Goal: Task Accomplishment & Management: Complete application form

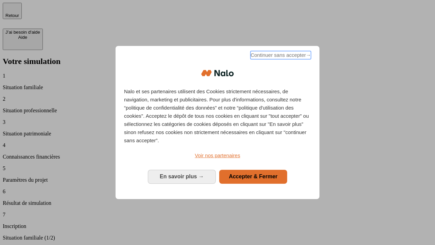
click at [280, 56] on span "Continuer sans accepter →" at bounding box center [281, 55] width 61 height 8
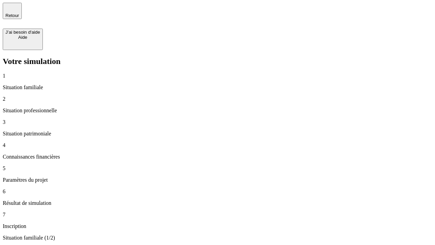
type input "30 000"
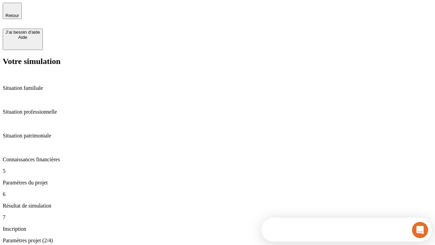
type input "25"
type input "64"
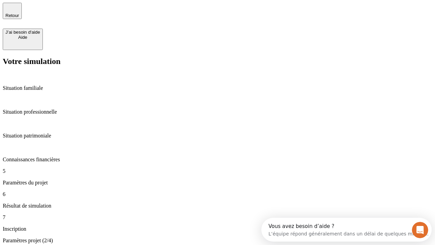
type input "1 000"
type input "640"
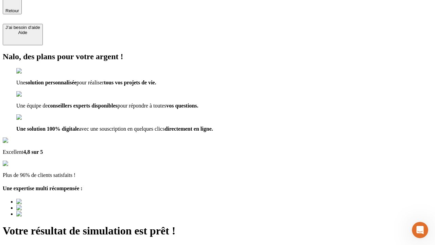
type input "[EMAIL_ADDRESS][PERSON_NAME][DOMAIN_NAME]"
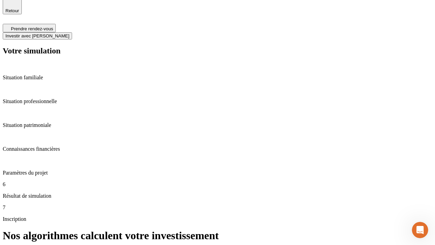
click at [69, 33] on span "Investir avec [PERSON_NAME]" at bounding box center [37, 35] width 64 height 5
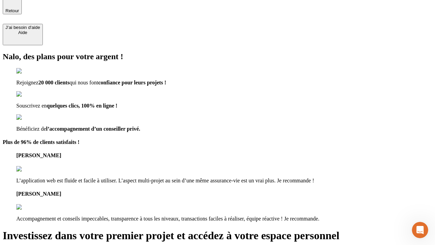
scroll to position [4, 0]
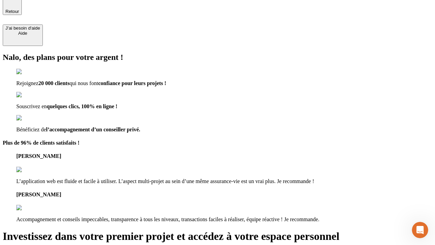
type input "[PERSON_NAME][EMAIL_ADDRESS][DOMAIN_NAME]"
